Goal: Transaction & Acquisition: Purchase product/service

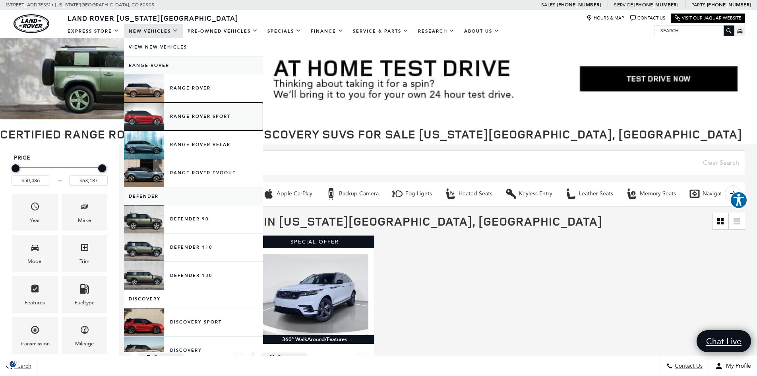
click at [169, 117] on link "Range Rover Sport" at bounding box center [193, 117] width 139 height 28
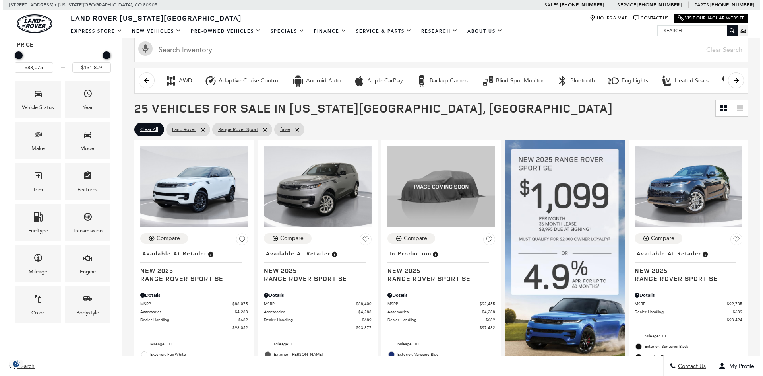
scroll to position [119, 0]
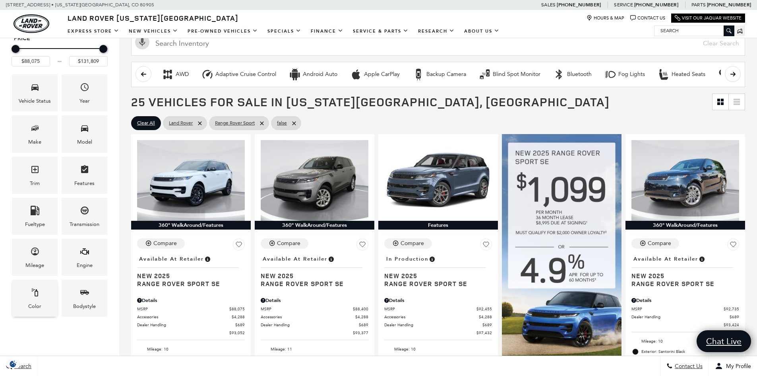
click at [33, 296] on icon "Color" at bounding box center [35, 292] width 10 height 10
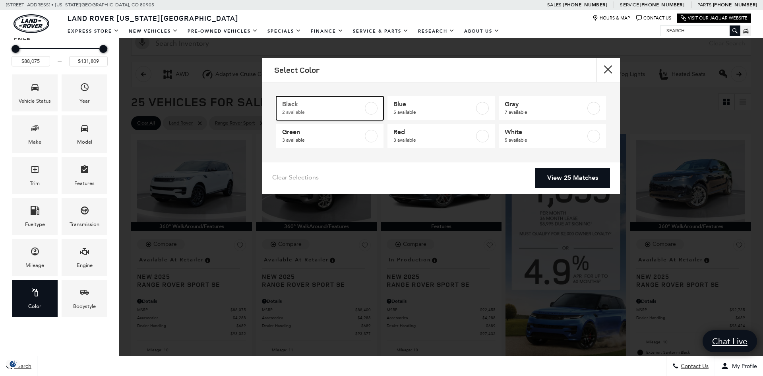
click at [301, 117] on link "Black 2 available" at bounding box center [329, 108] width 107 height 24
type input "$92,735"
checkbox input "true"
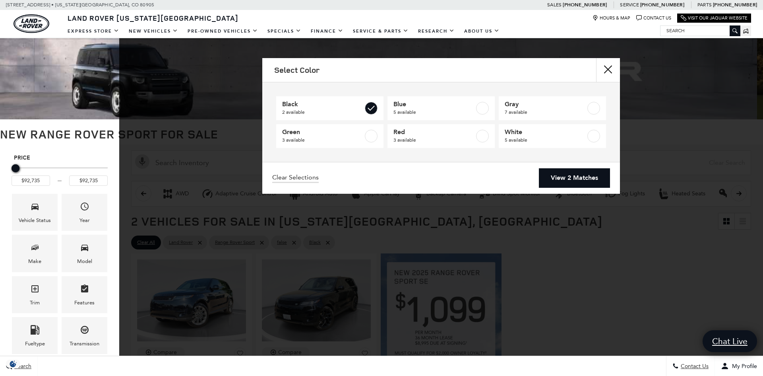
drag, startPoint x: 571, startPoint y: 163, endPoint x: 570, endPoint y: 174, distance: 11.6
click at [570, 163] on div "Clear Selections View 2 Matches" at bounding box center [441, 178] width 358 height 32
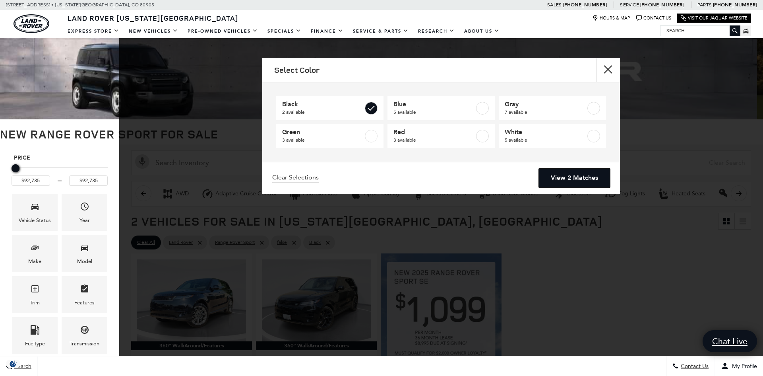
click at [570, 181] on link "View 2 Matches" at bounding box center [574, 177] width 71 height 19
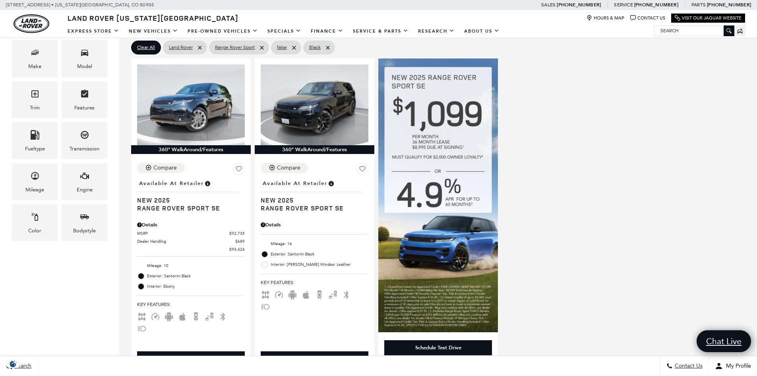
scroll to position [199, 0]
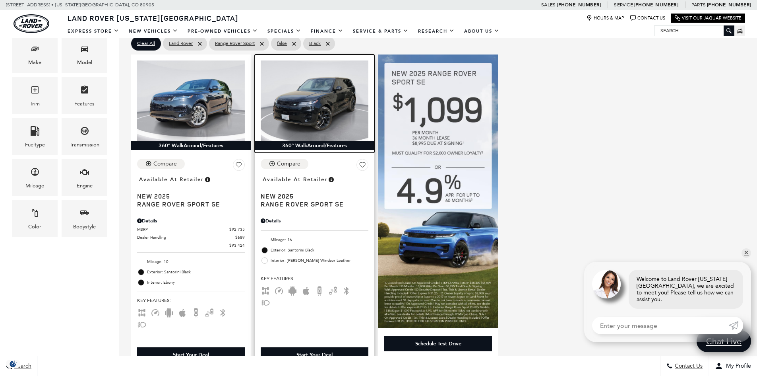
click at [305, 95] on img at bounding box center [315, 100] width 108 height 81
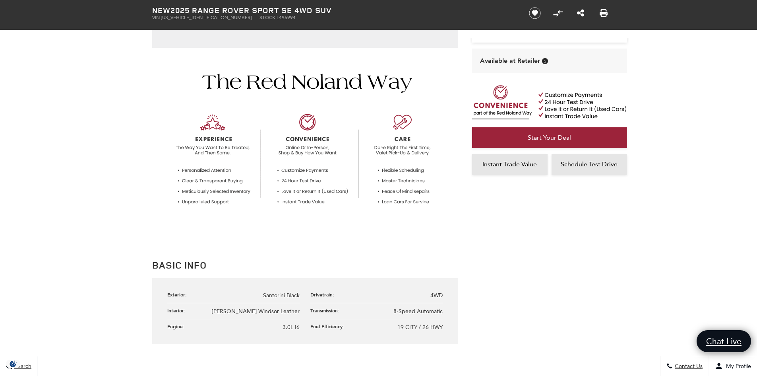
scroll to position [227, 0]
